Goal: Check status: Check status

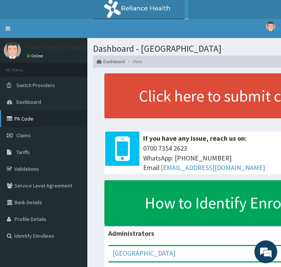
click at [23, 121] on link "PA Code" at bounding box center [43, 118] width 87 height 17
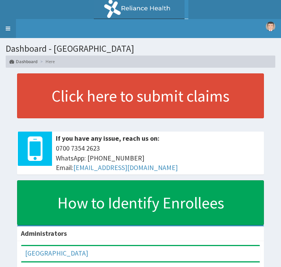
click at [8, 27] on link "Toggle navigation" at bounding box center [8, 28] width 16 height 19
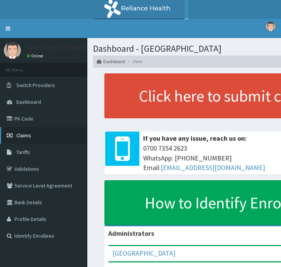
click at [24, 132] on span "Claims" at bounding box center [23, 135] width 15 height 7
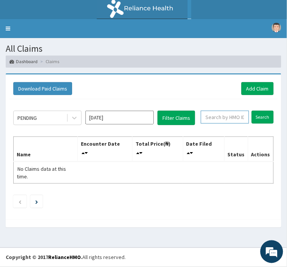
click at [218, 115] on input "text" at bounding box center [225, 117] width 48 height 13
type input "EKI/10021/E"
click at [263, 117] on input "Search" at bounding box center [263, 117] width 22 height 13
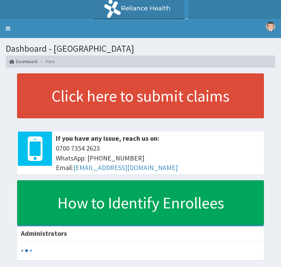
click at [9, 29] on link "Toggle navigation" at bounding box center [8, 28] width 16 height 19
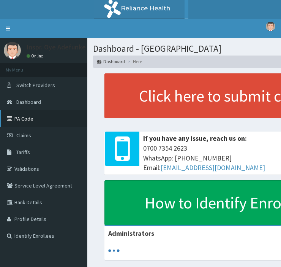
click at [22, 116] on link "PA Code" at bounding box center [43, 118] width 87 height 17
